Goal: Use online tool/utility: Utilize a website feature to perform a specific function

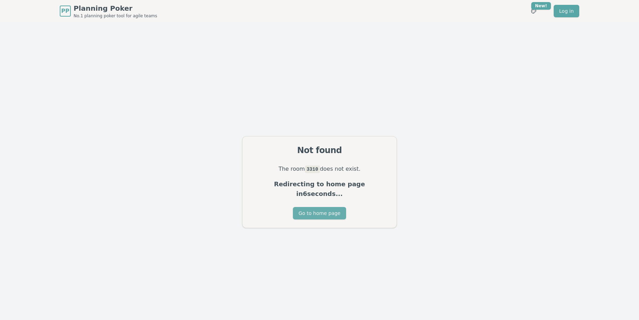
click at [309, 209] on button "Go to home page" at bounding box center [319, 213] width 53 height 12
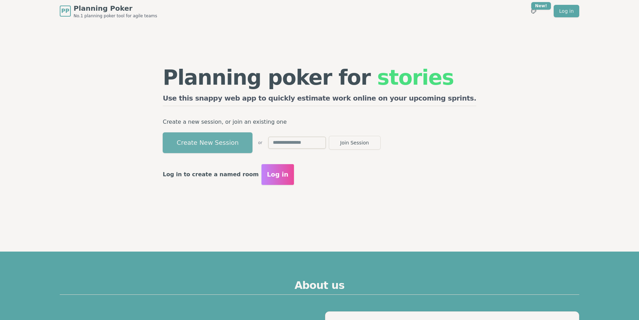
click at [252, 146] on button "Create New Session" at bounding box center [208, 142] width 90 height 21
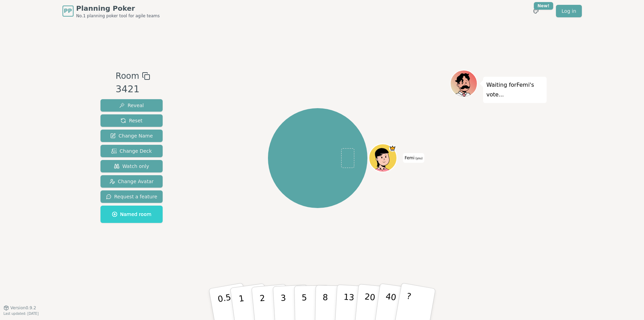
click at [59, 88] on div "PP Planning Poker No.1 planning poker tool for agile teams Toggle theme New! Lo…" at bounding box center [322, 160] width 644 height 320
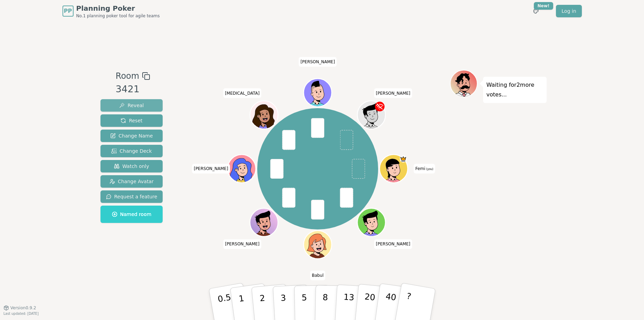
click at [142, 105] on button "Reveal" at bounding box center [131, 105] width 62 height 12
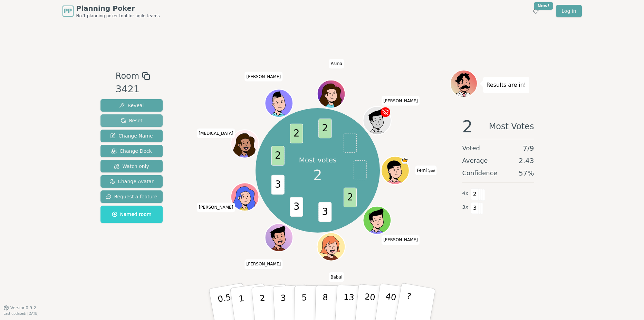
click at [140, 121] on button "Reset" at bounding box center [131, 120] width 62 height 12
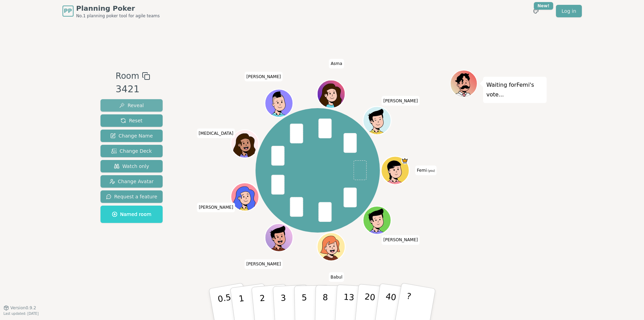
click at [136, 106] on span "Reveal" at bounding box center [131, 105] width 25 height 7
